Goal: Information Seeking & Learning: Learn about a topic

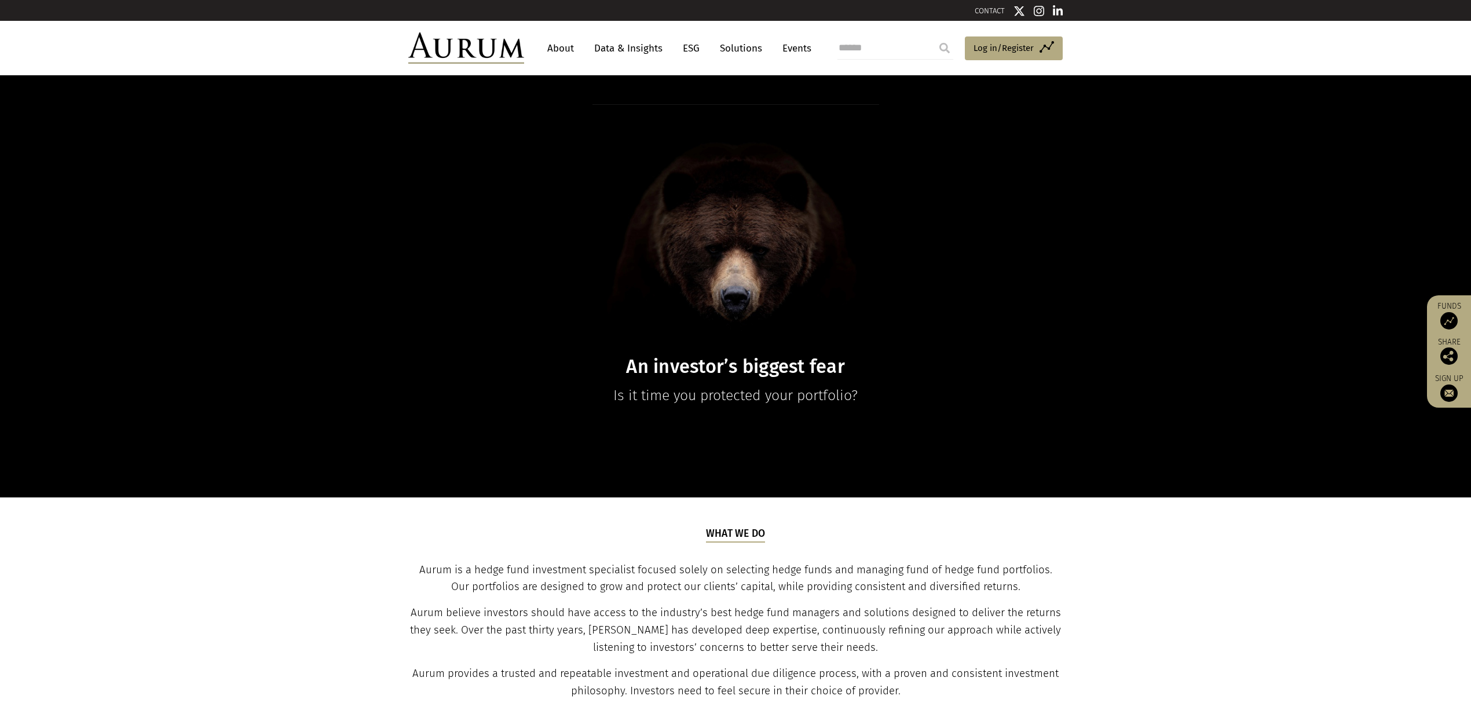
click at [624, 42] on link "Data & Insights" at bounding box center [629, 48] width 80 height 21
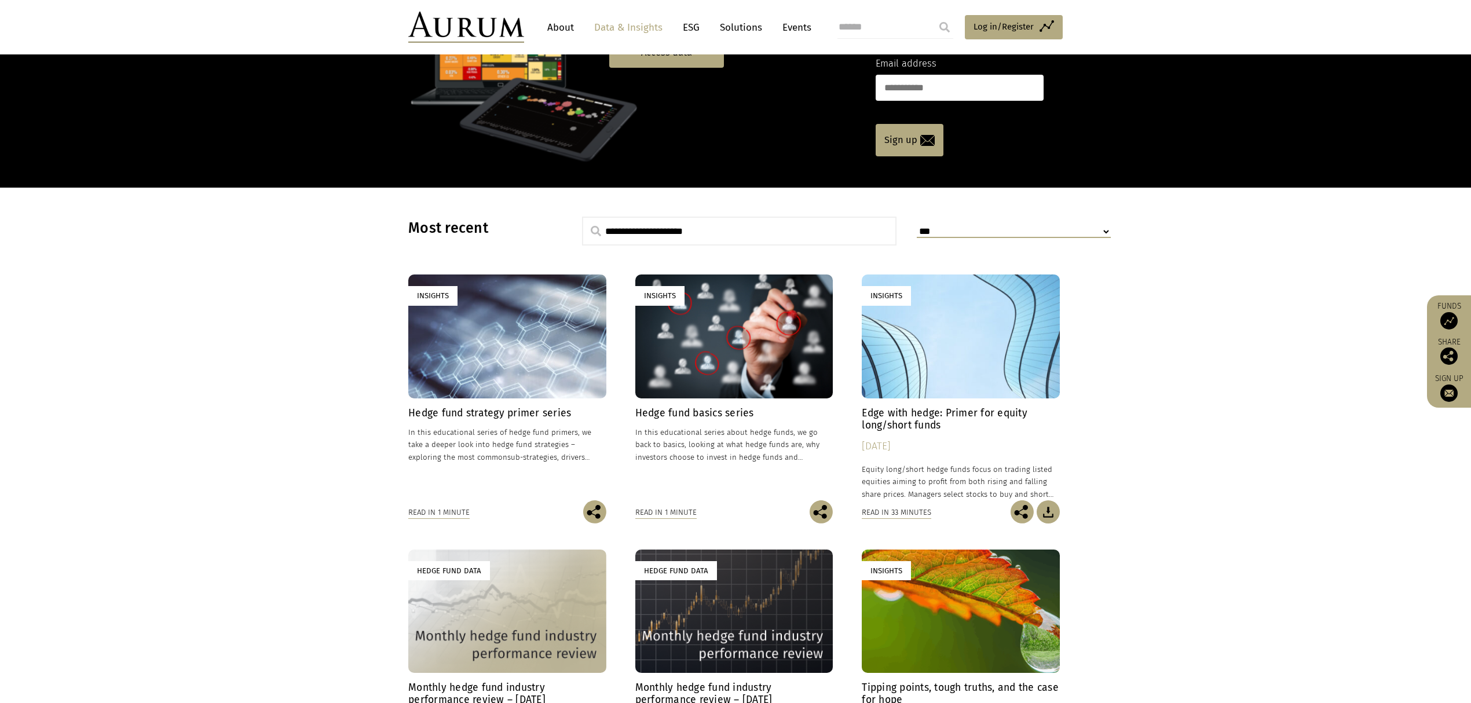
scroll to position [154, 0]
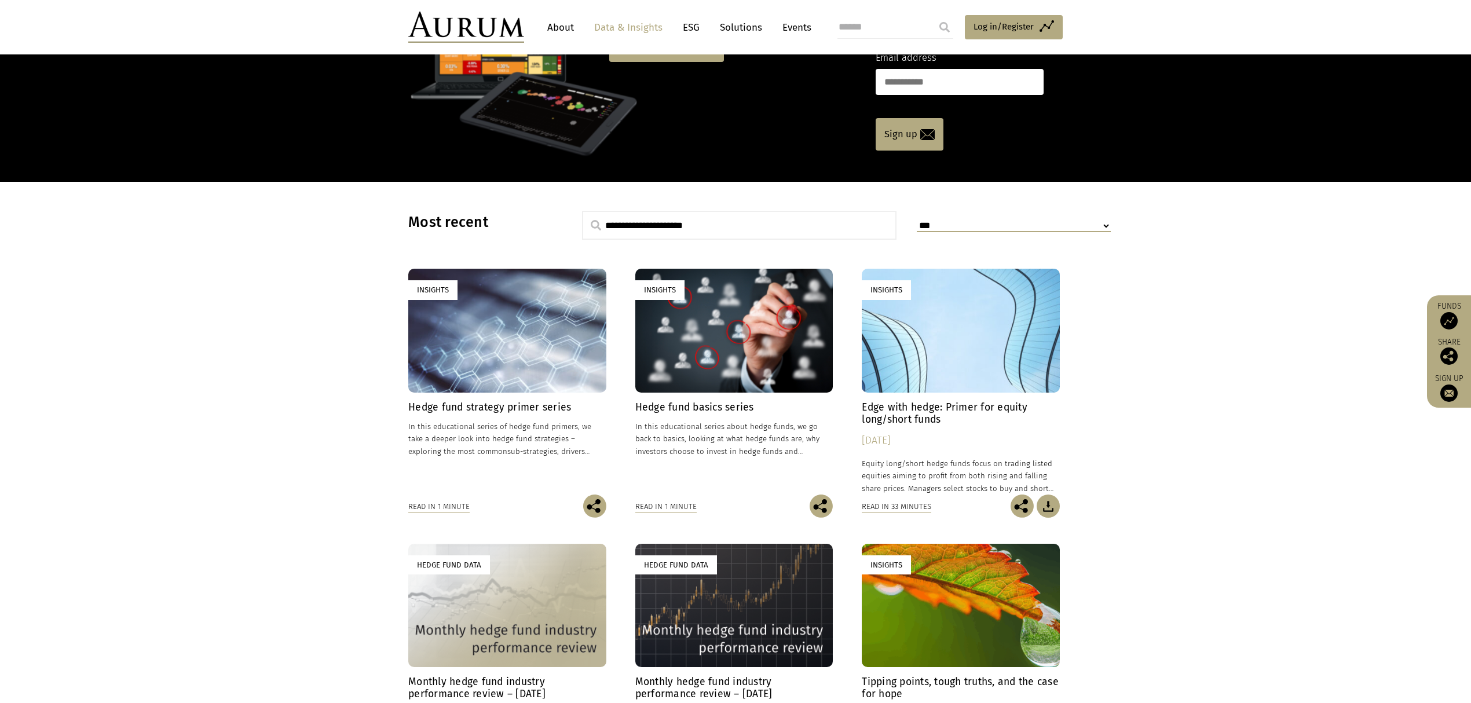
click at [899, 410] on h4 "Edge with hedge: Primer for equity long/short funds" at bounding box center [961, 413] width 198 height 24
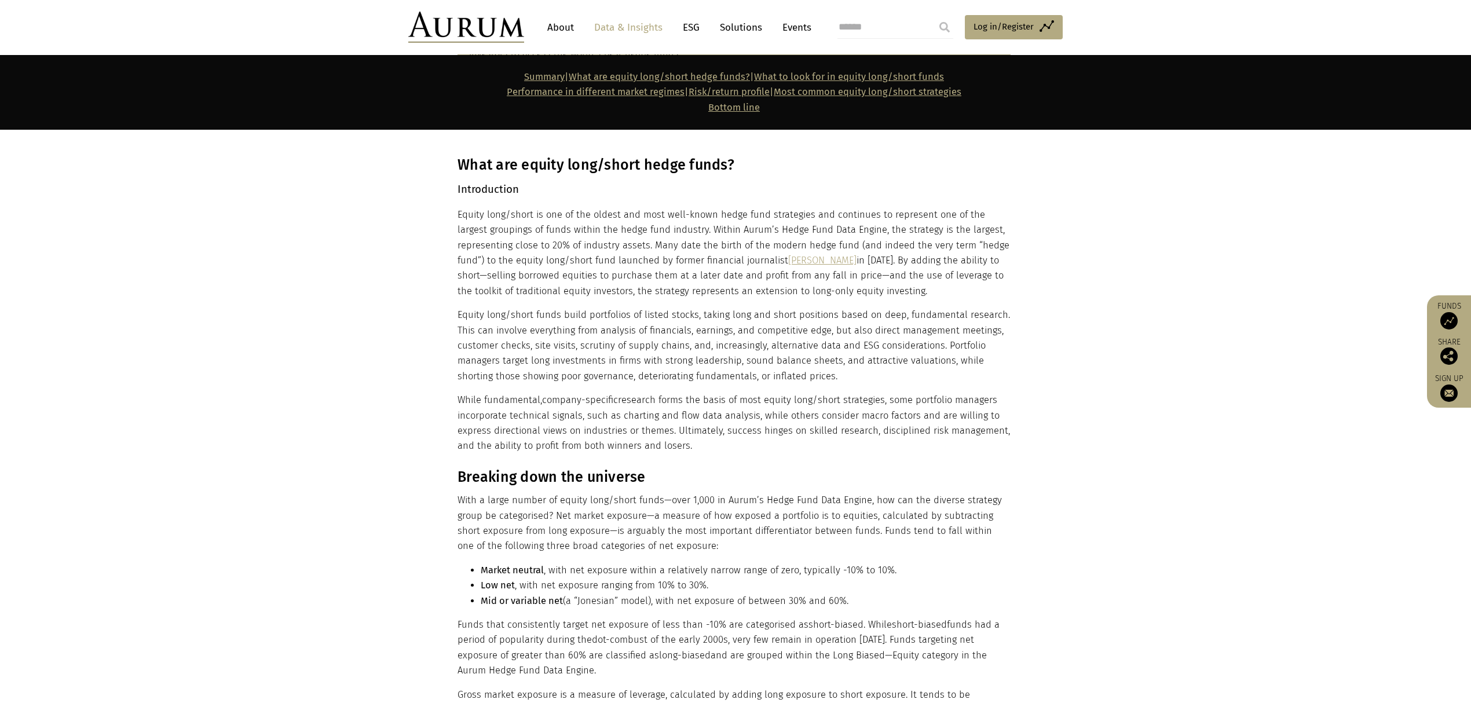
scroll to position [1004, 0]
